Goal: Information Seeking & Learning: Find specific fact

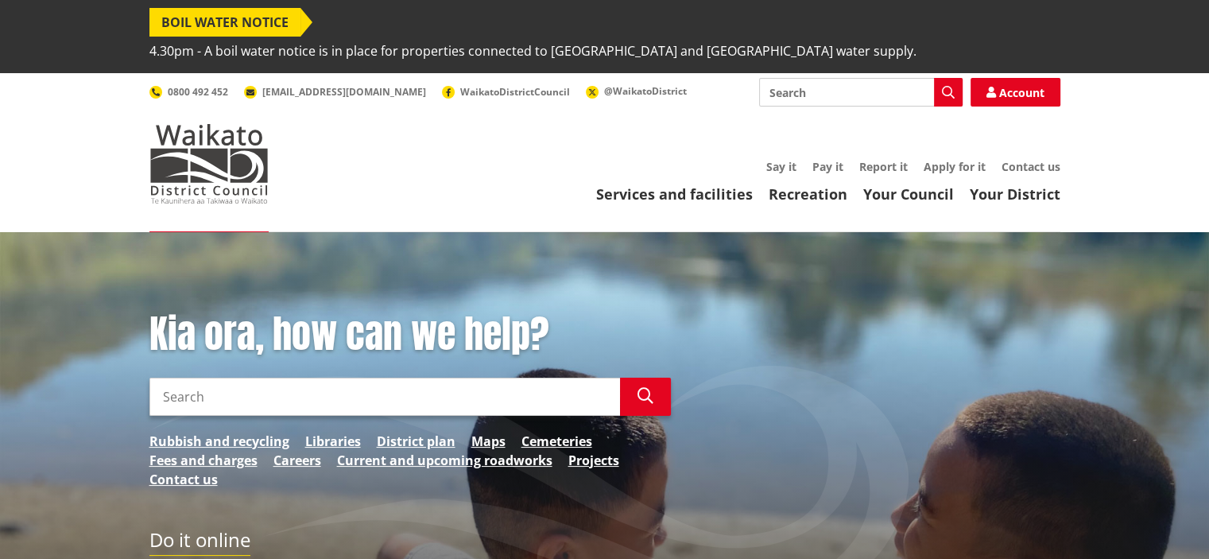
click at [402, 377] on input "Search" at bounding box center [384, 396] width 470 height 38
type input "cccv"
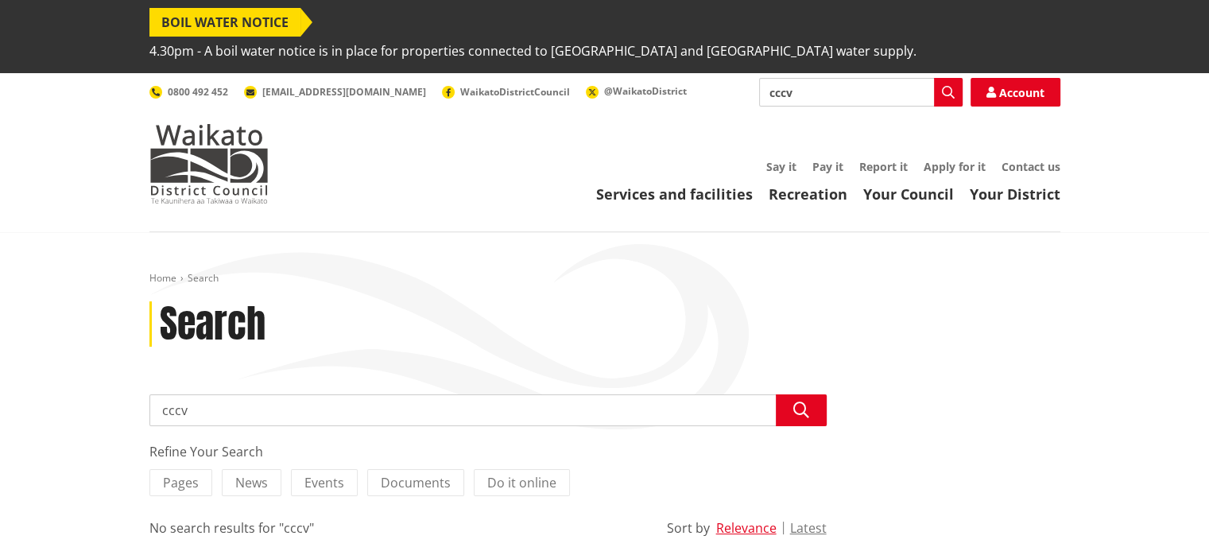
click at [281, 394] on input "cccv" at bounding box center [487, 410] width 677 height 32
type input "cccvs"
